Goal: Information Seeking & Learning: Learn about a topic

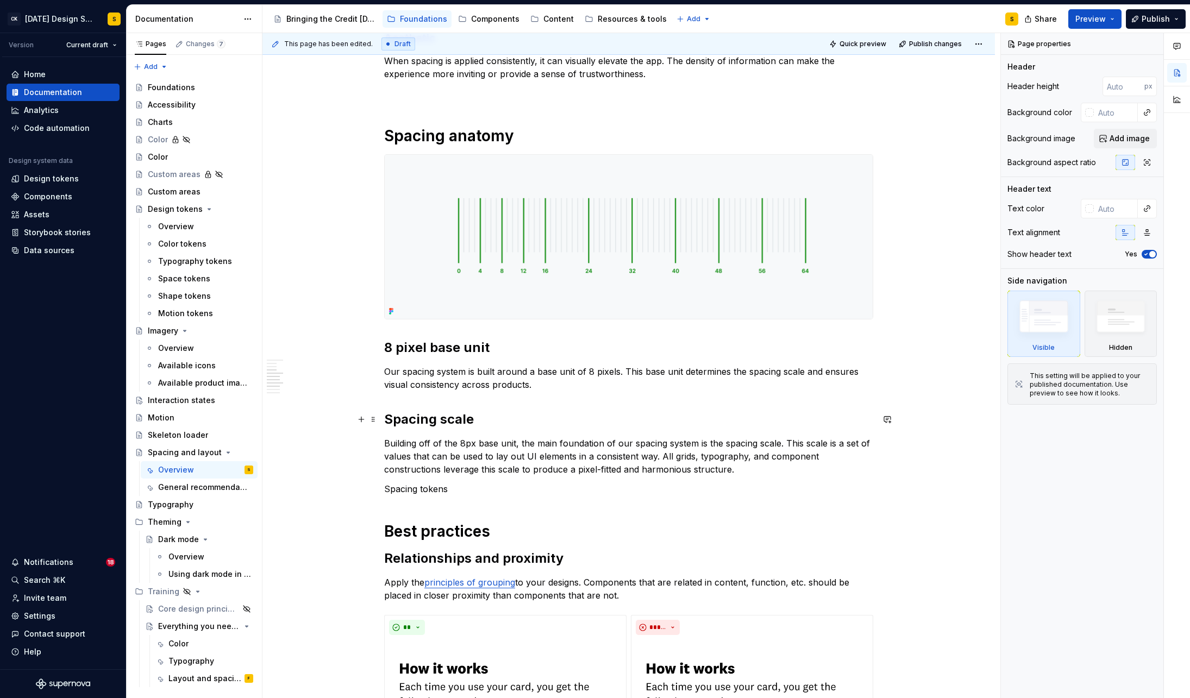
scroll to position [367, 0]
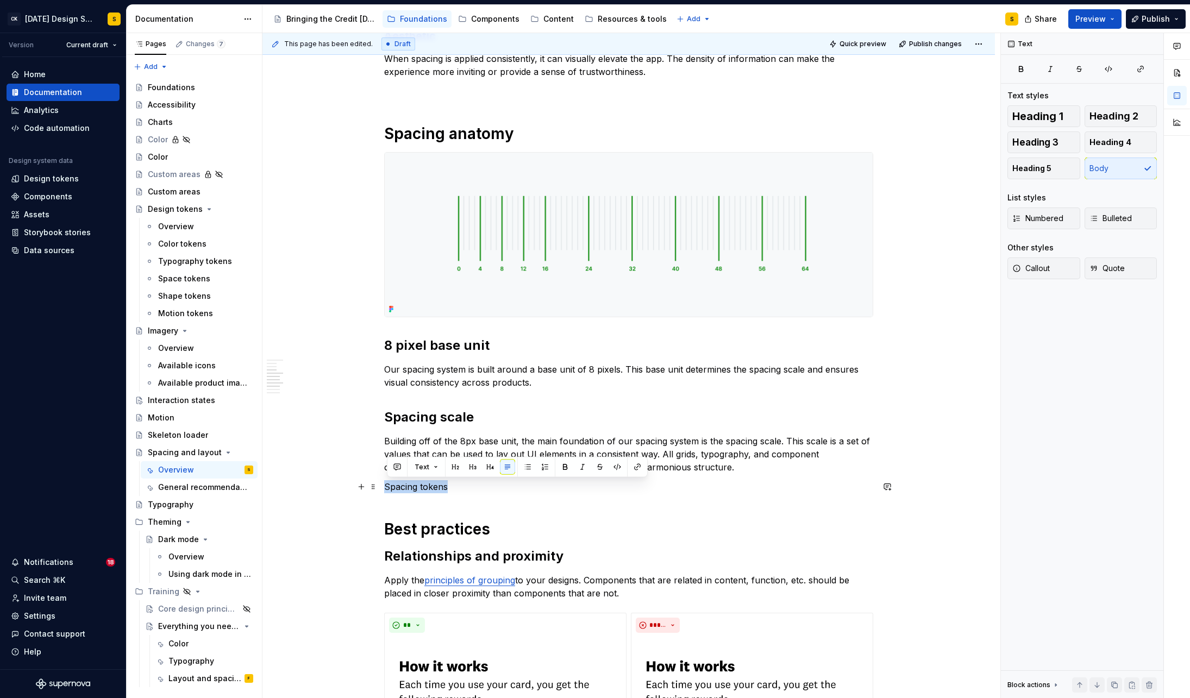
drag, startPoint x: 453, startPoint y: 488, endPoint x: 389, endPoint y: 487, distance: 64.1
click at [389, 487] on p "Spacing tokens" at bounding box center [628, 486] width 489 height 13
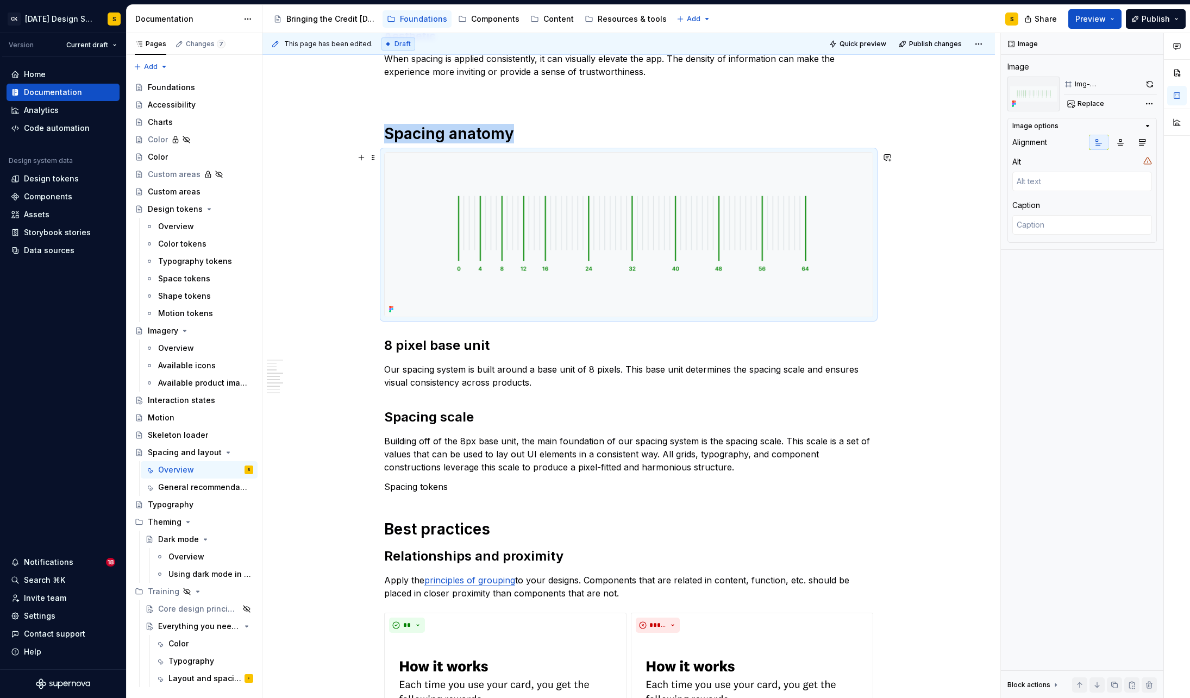
click at [594, 242] on img at bounding box center [629, 235] width 488 height 164
click at [1153, 82] on button "button" at bounding box center [1149, 84] width 15 height 15
click at [1149, 83] on button "button" at bounding box center [1149, 84] width 15 height 15
type textarea "*"
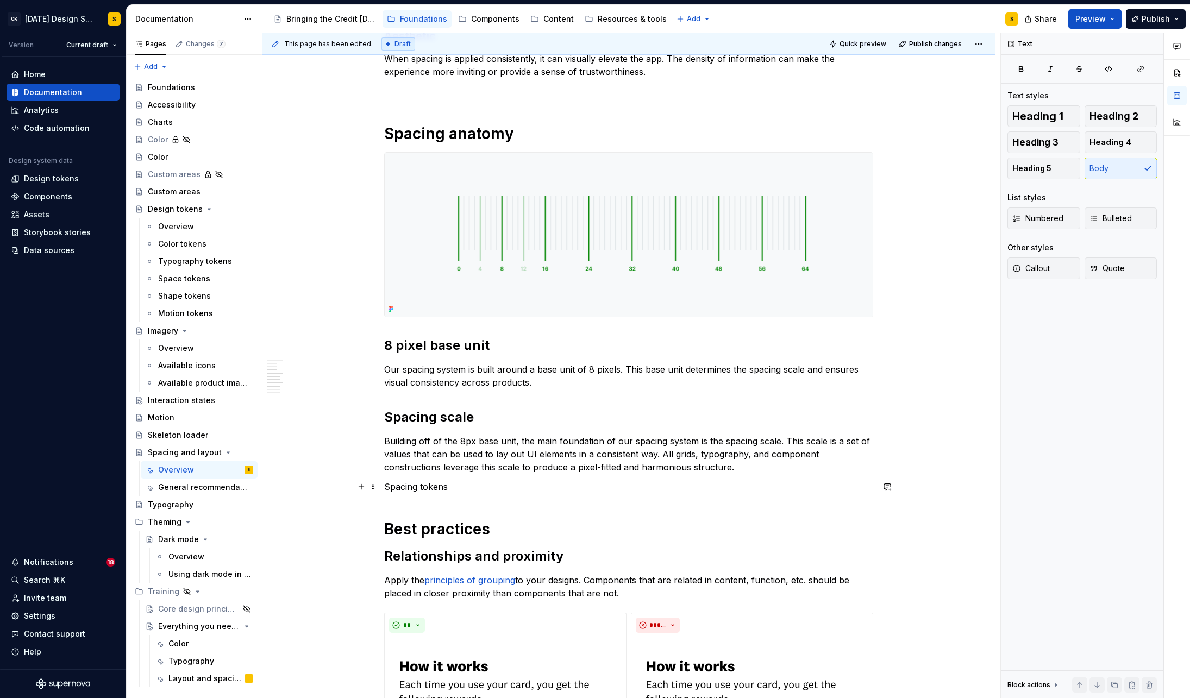
click at [417, 485] on p "Spacing tokens" at bounding box center [628, 486] width 489 height 13
click at [635, 467] on button "button" at bounding box center [637, 467] width 15 height 15
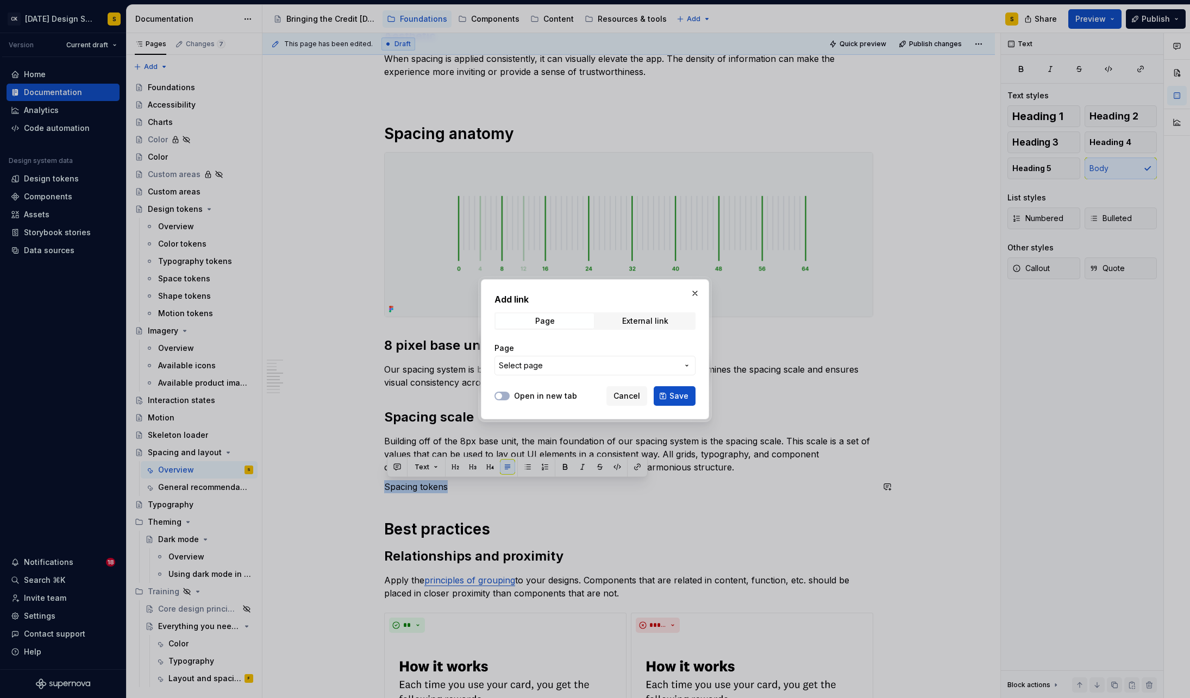
click at [602, 370] on span "Select page" at bounding box center [588, 365] width 179 height 11
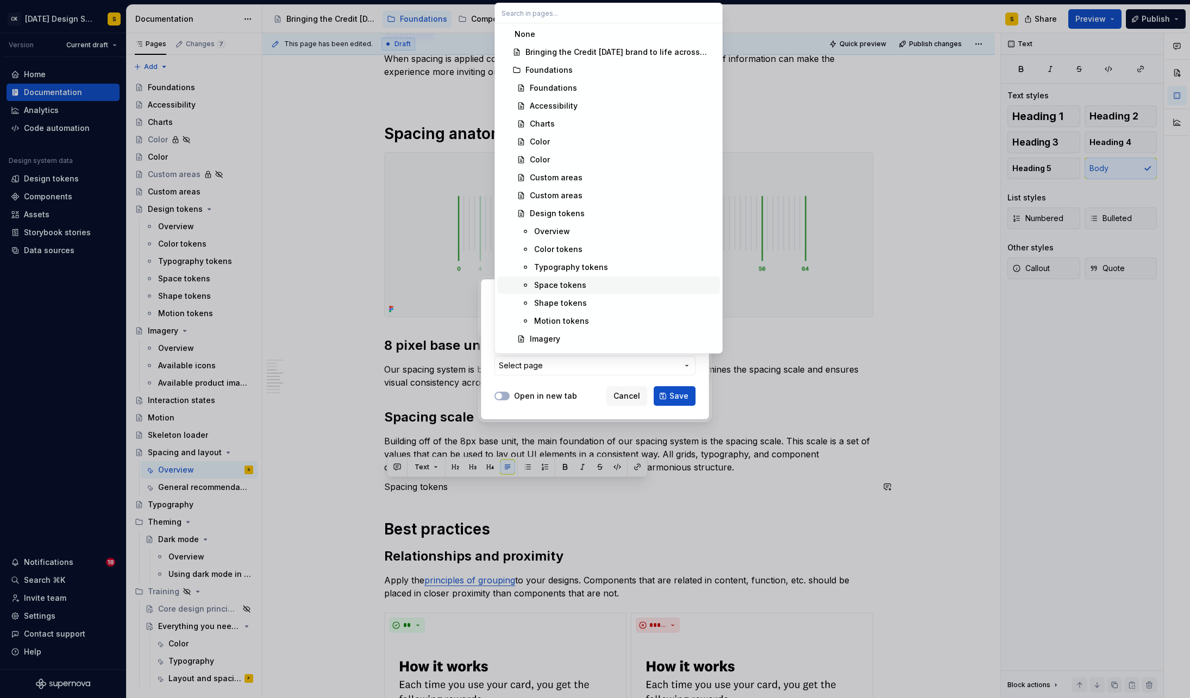
click at [571, 286] on div "Space tokens" at bounding box center [560, 285] width 52 height 11
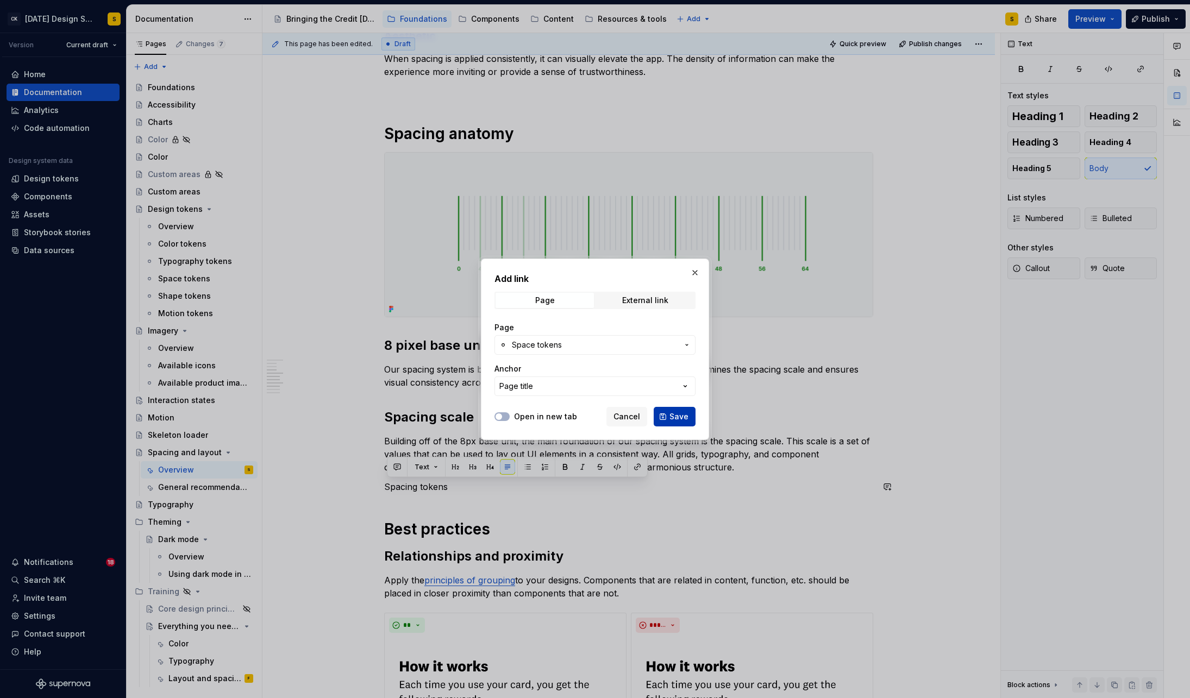
click at [674, 417] on span "Save" at bounding box center [678, 416] width 19 height 11
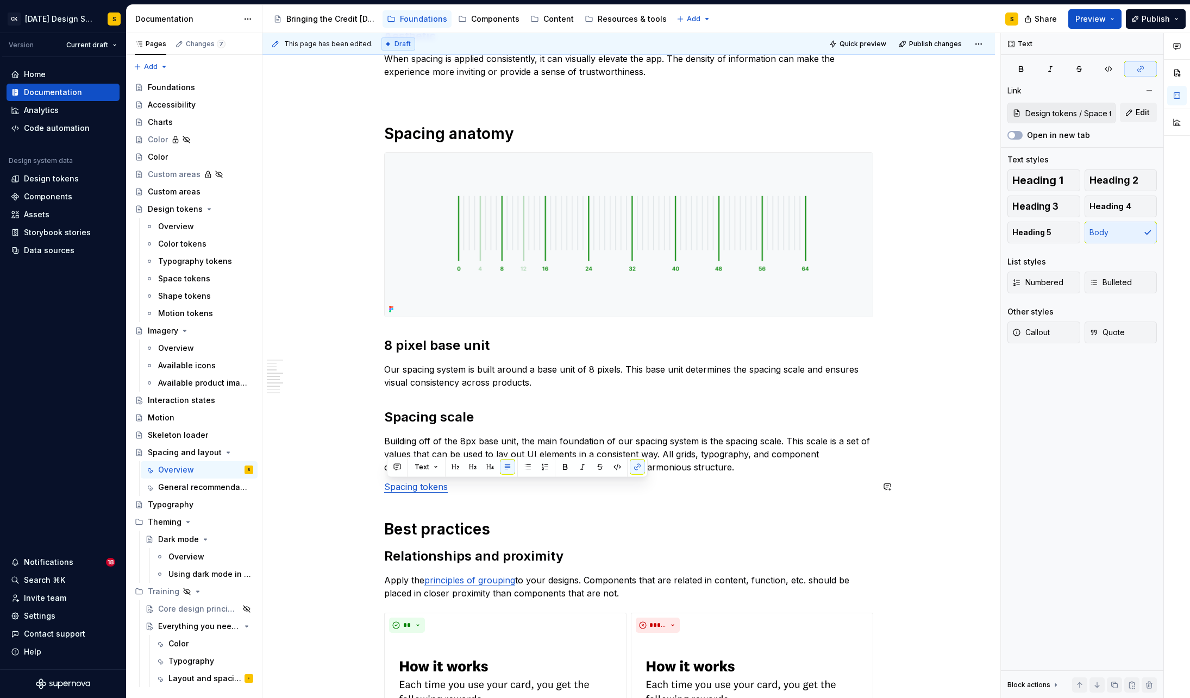
click at [674, 417] on h2 "Spacing scale" at bounding box center [628, 417] width 489 height 17
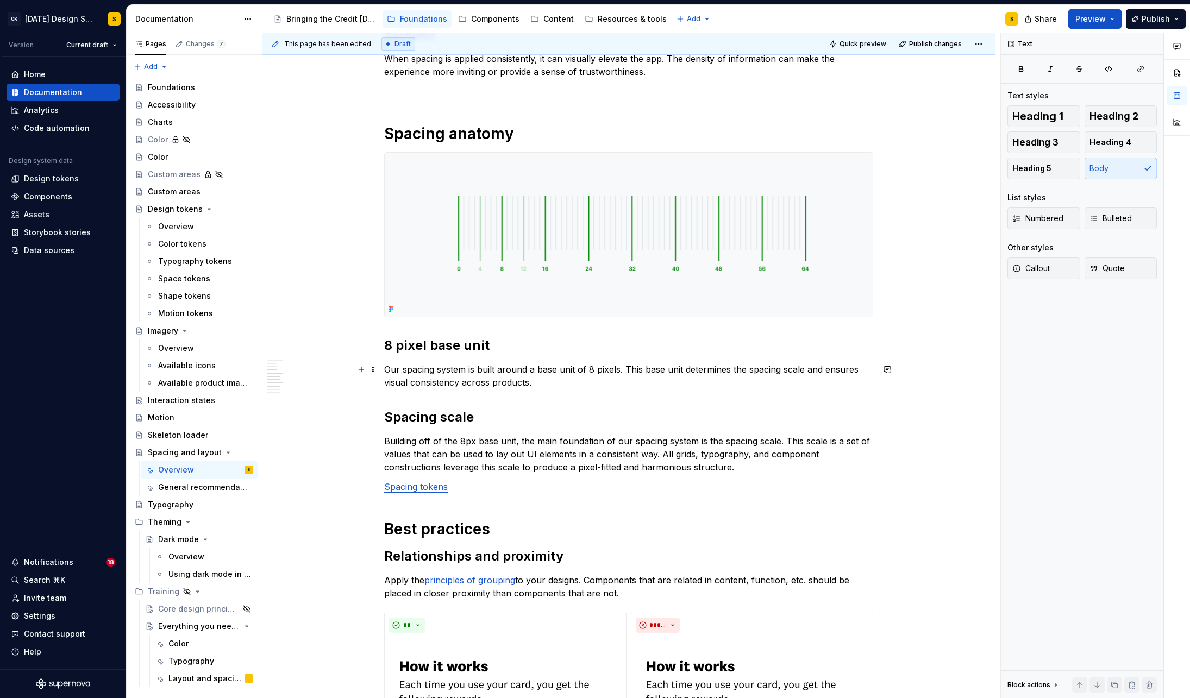
click at [591, 384] on p "Our spacing system is built around a base unit of 8 pixels. This base unit dete…" at bounding box center [628, 376] width 489 height 26
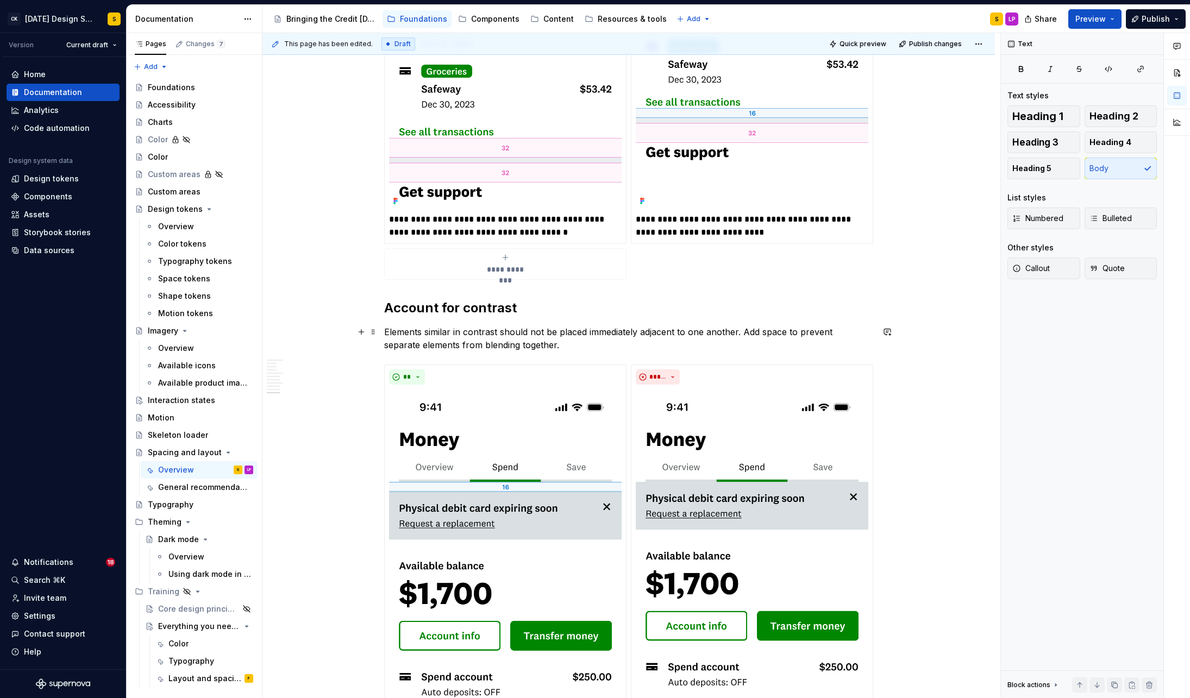
scroll to position [1668, 0]
click at [173, 487] on div "General recommendations" at bounding box center [189, 487] width 62 height 11
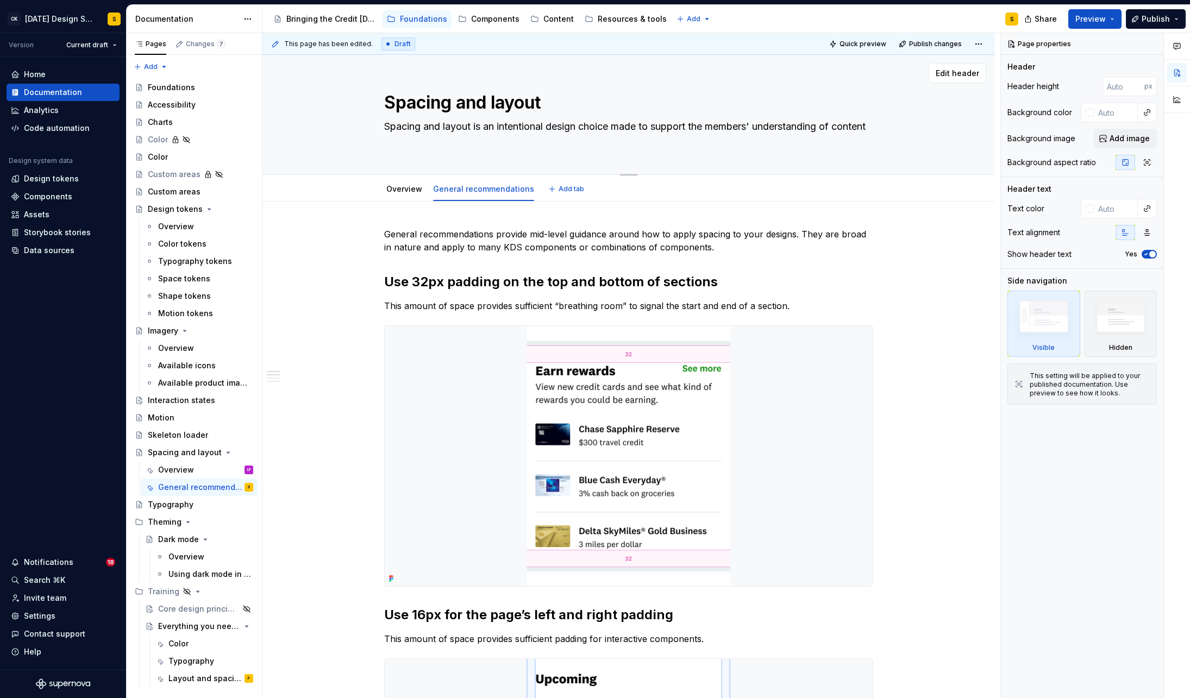
click at [581, 85] on div "Spacing and layout Spacing and layout is an intentional design choice made to s…" at bounding box center [628, 115] width 489 height 120
click at [549, 122] on textarea "Spacing and layout is an intentional design choice made to support the members'…" at bounding box center [626, 133] width 489 height 30
click at [580, 104] on textarea "Spacing and layout" at bounding box center [626, 103] width 489 height 26
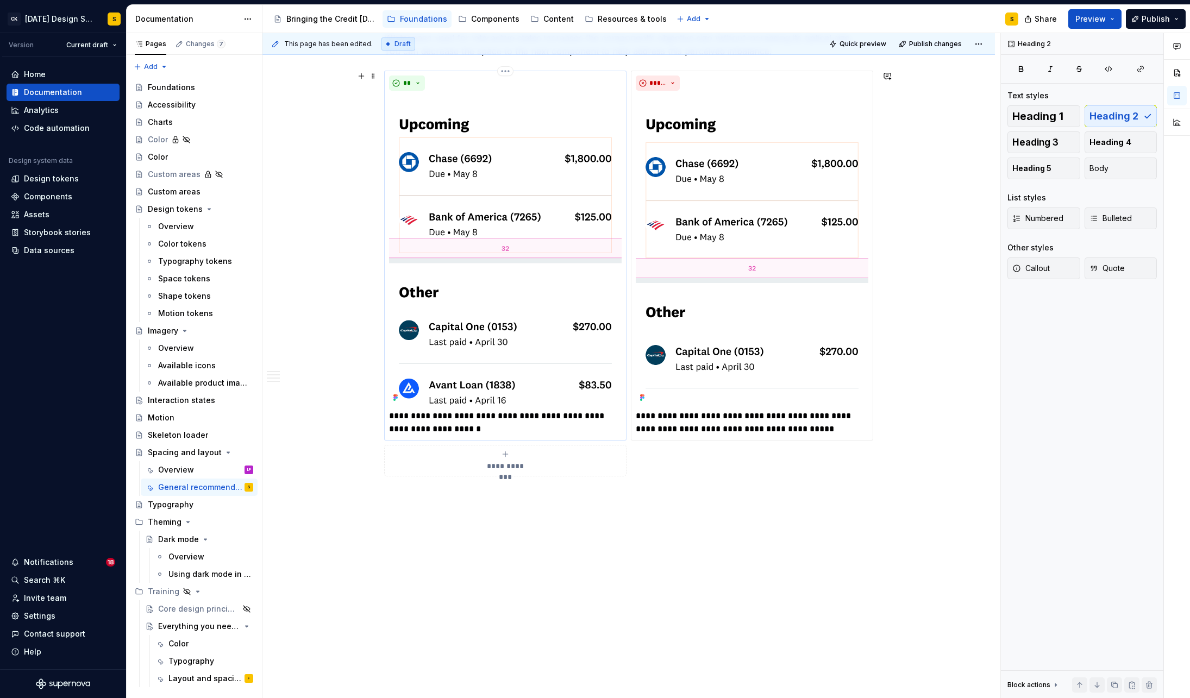
scroll to position [1401, 0]
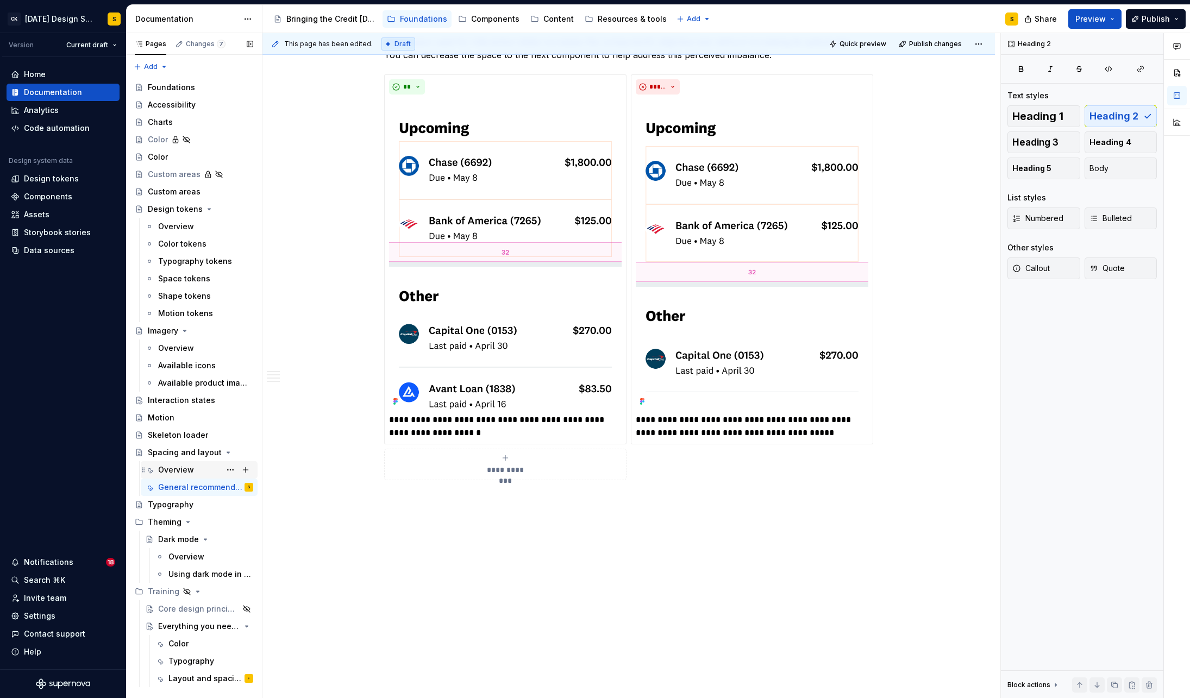
click at [179, 468] on div "Overview" at bounding box center [176, 470] width 36 height 11
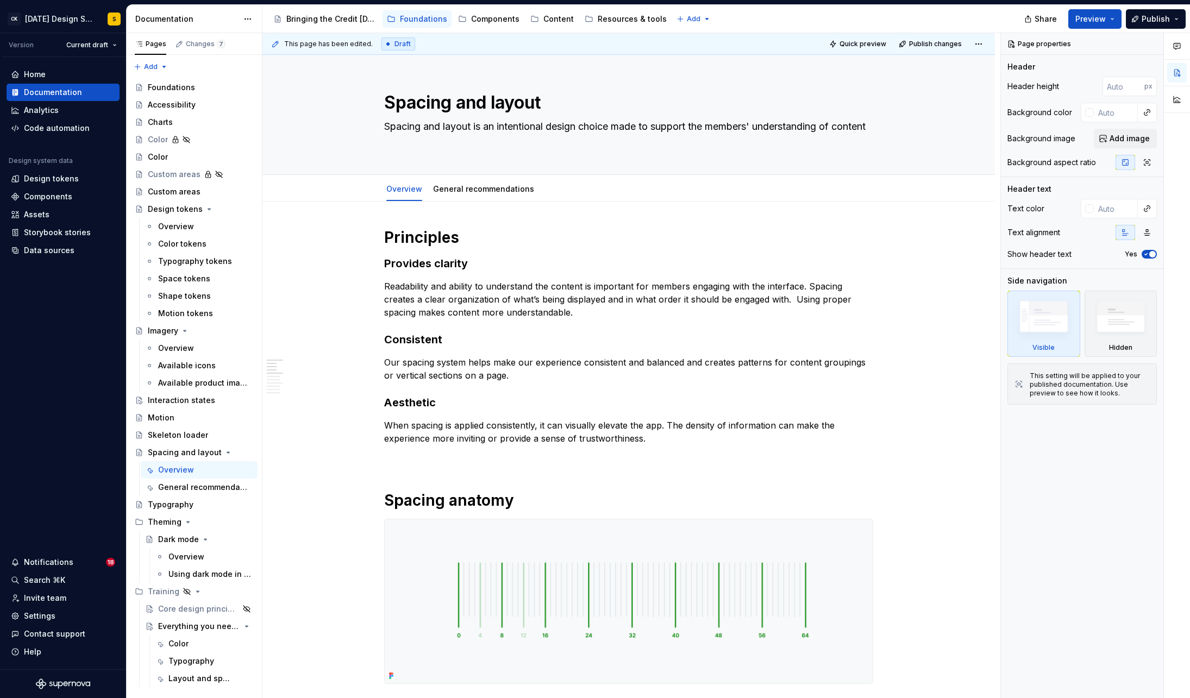
type textarea "*"
